Goal: Navigation & Orientation: Find specific page/section

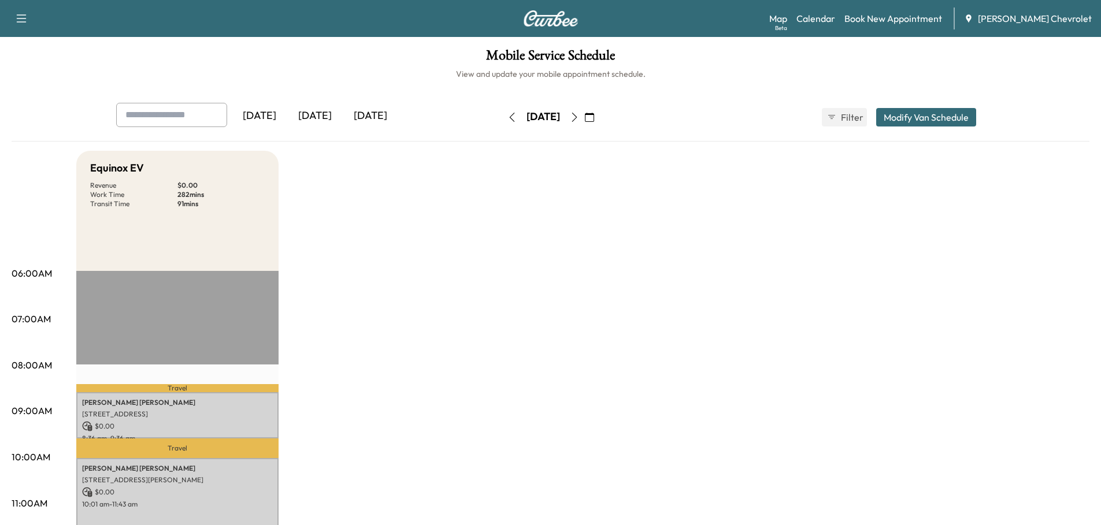
scroll to position [231, 0]
click at [320, 112] on div "[DATE]" at bounding box center [314, 116] width 55 height 27
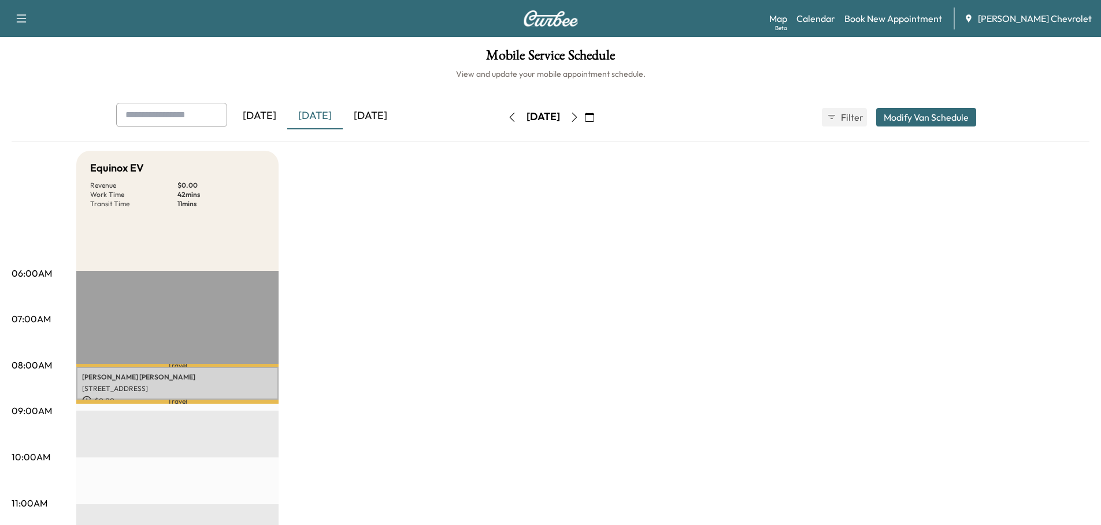
click at [579, 118] on icon "button" at bounding box center [574, 117] width 9 height 9
